Goal: Transaction & Acquisition: Purchase product/service

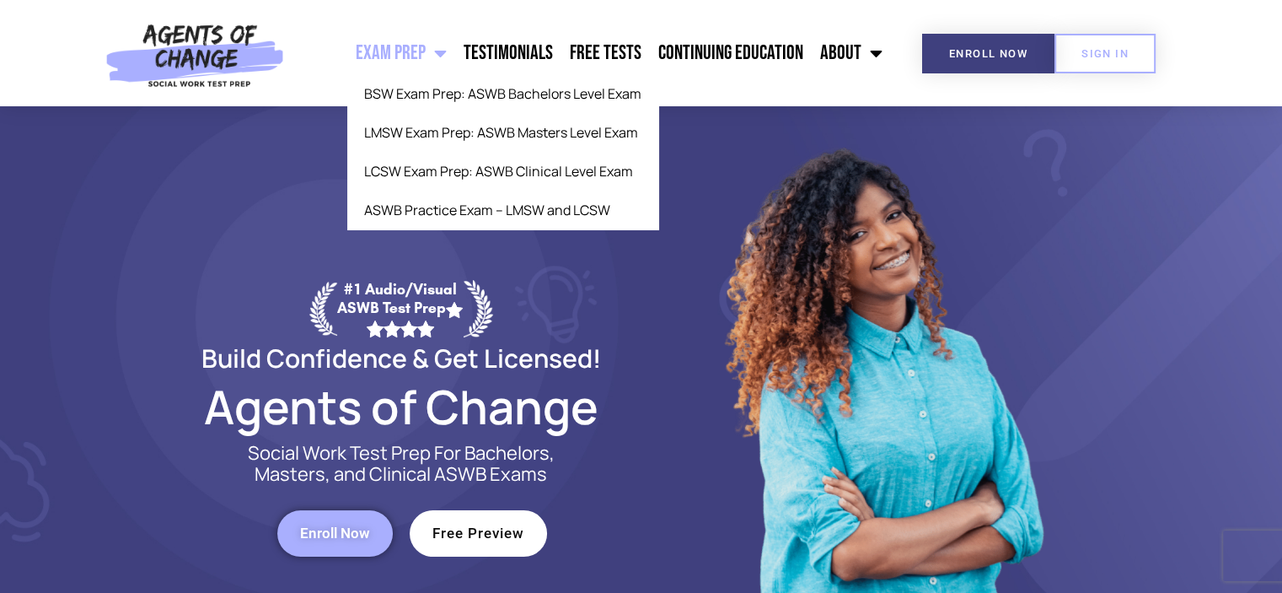
click at [447, 57] on span "Menu" at bounding box center [436, 53] width 21 height 37
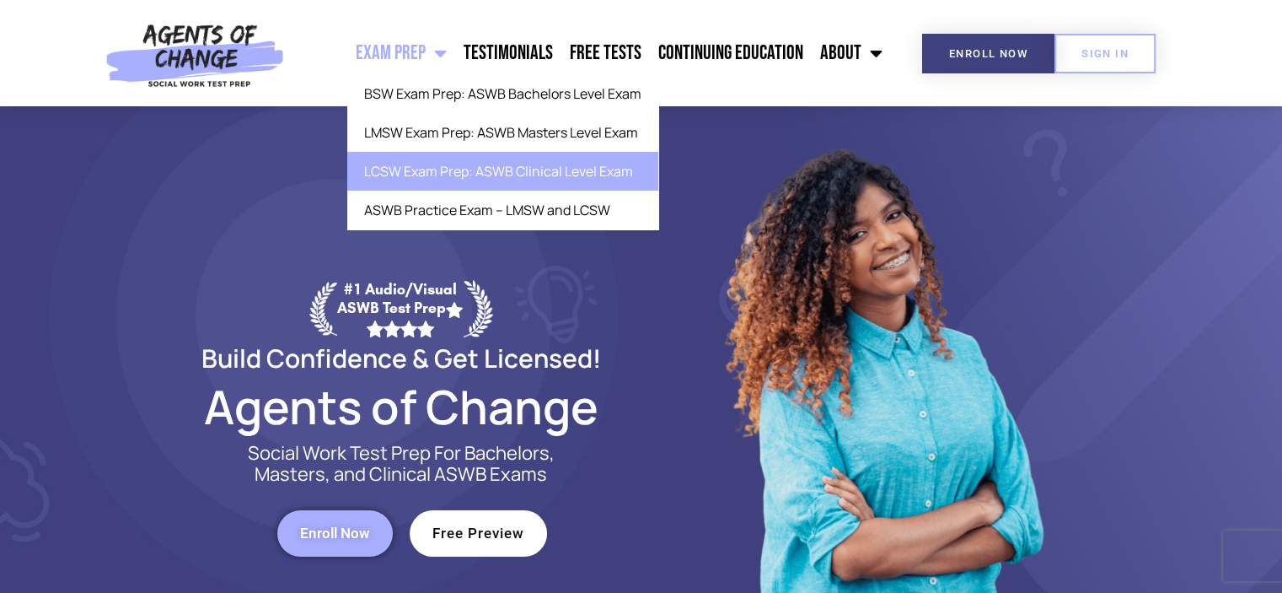
click at [438, 164] on link "LCSW Exam Prep: ASWB Clinical Level Exam" at bounding box center [502, 171] width 311 height 39
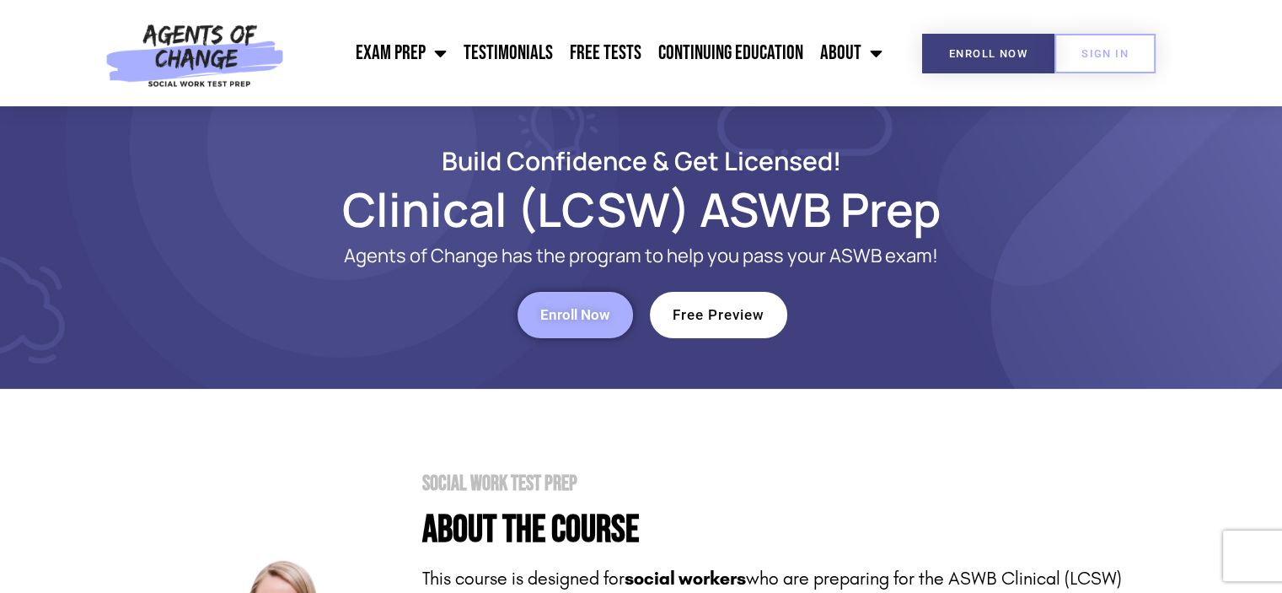
click at [560, 324] on link "Enroll Now" at bounding box center [575, 315] width 115 height 46
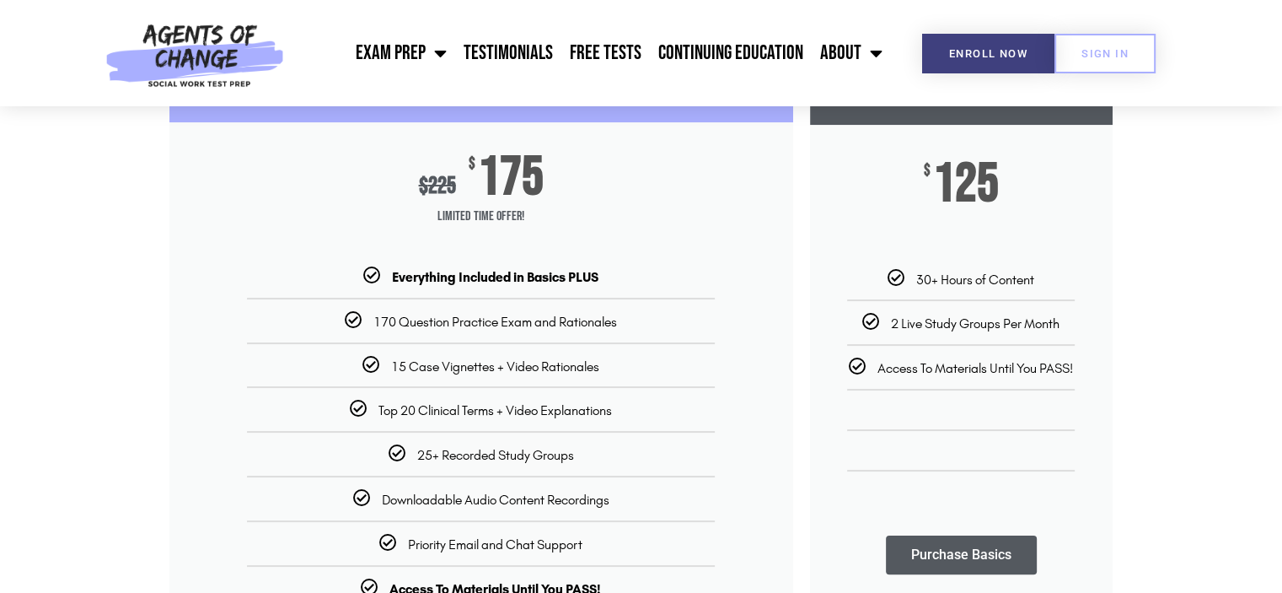
scroll to position [169, 0]
